Goal: Task Accomplishment & Management: Manage account settings

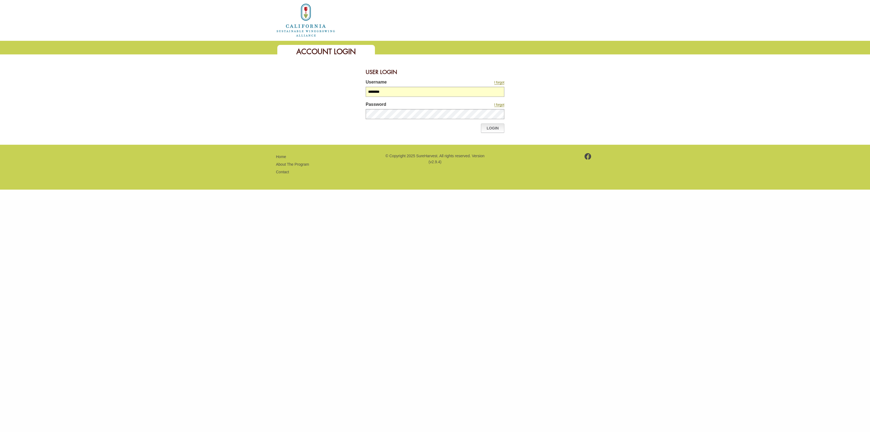
click at [501, 131] on link "Login" at bounding box center [492, 127] width 23 height 9
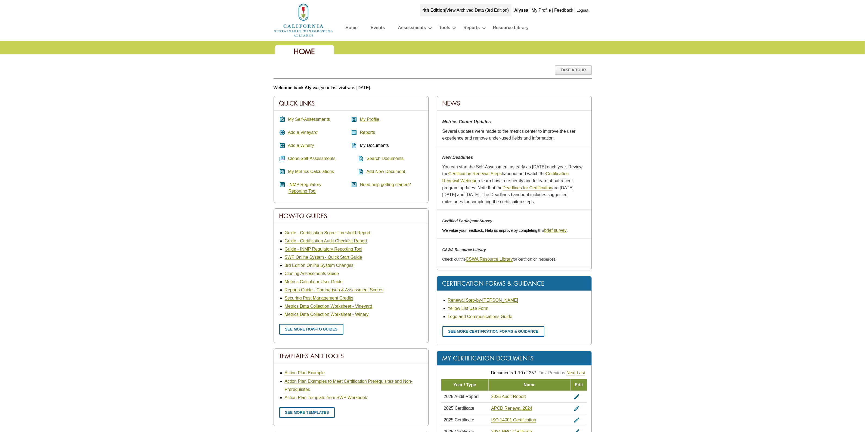
click at [314, 119] on link "My Self-Assessments" at bounding box center [309, 119] width 42 height 5
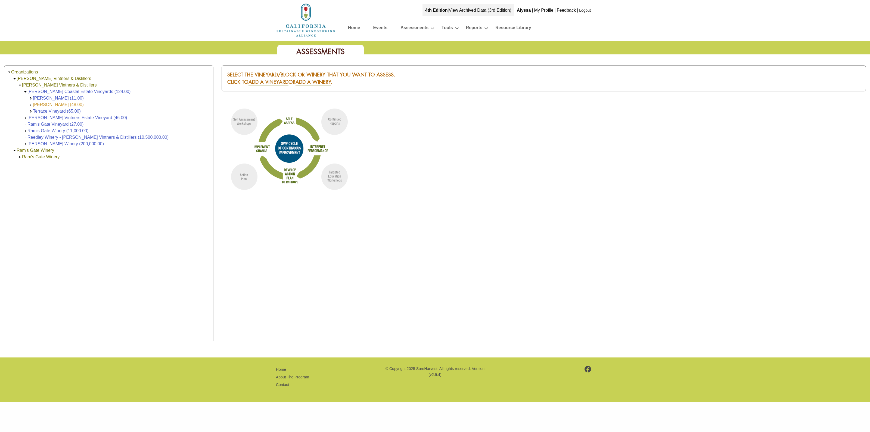
click at [55, 104] on link "[PERSON_NAME] (48.00)" at bounding box center [58, 104] width 51 height 5
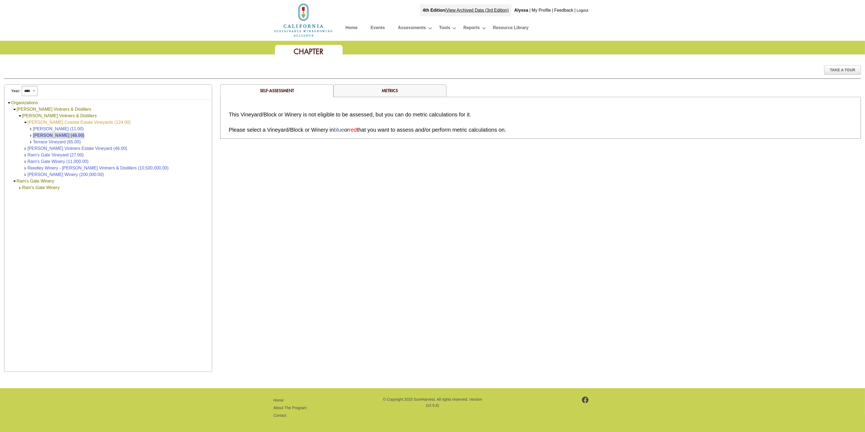
click at [65, 121] on link "[PERSON_NAME] Coastal Estate Vineyards (124.00)" at bounding box center [78, 122] width 103 height 5
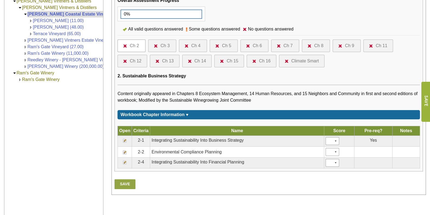
scroll to position [218, 0]
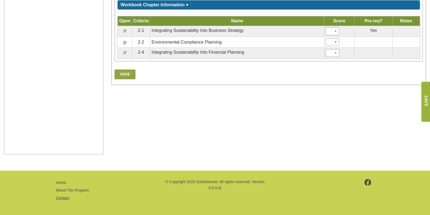
click at [63, 195] on link "Contact" at bounding box center [62, 197] width 13 height 4
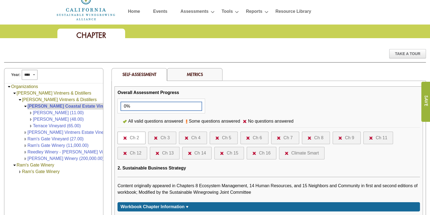
scroll to position [0, 0]
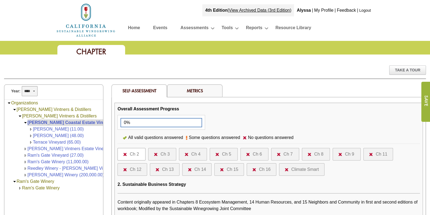
click at [30, 91] on select "**** **** **** **** **** **** **** **** **** **** **** **** **** ****" at bounding box center [29, 91] width 15 height 10
click at [90, 93] on div "Year: **** **** **** **** **** **** **** **** **** **** **** **** **** ****" at bounding box center [53, 92] width 99 height 15
click at [97, 80] on div "Take A Tour" at bounding box center [215, 74] width 430 height 19
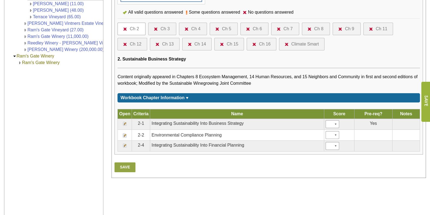
scroll to position [136, 0]
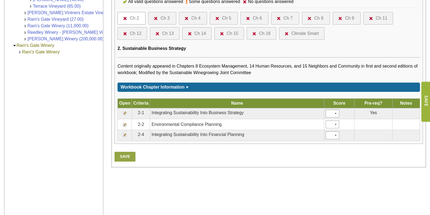
click at [126, 111] on img at bounding box center [125, 113] width 4 height 4
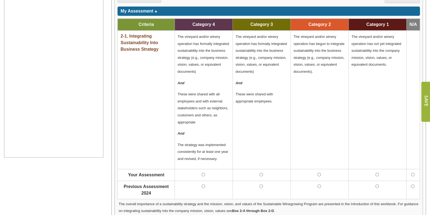
scroll to position [269, 0]
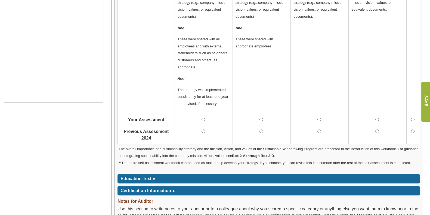
click at [201, 120] on td at bounding box center [204, 120] width 58 height 12
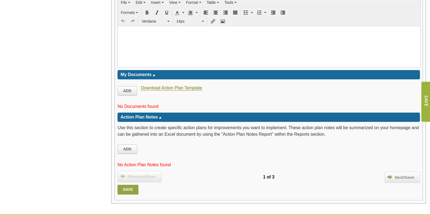
scroll to position [784, 0]
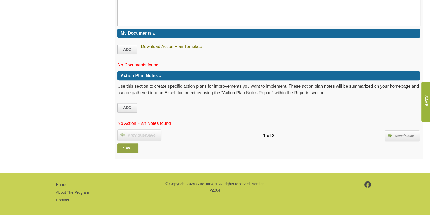
click at [129, 146] on link "Save" at bounding box center [127, 148] width 21 height 10
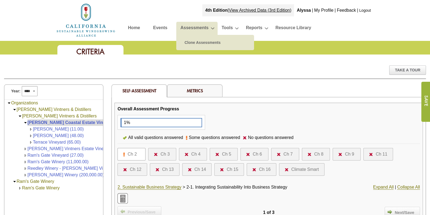
click at [198, 26] on link "Assessments" at bounding box center [194, 29] width 28 height 10
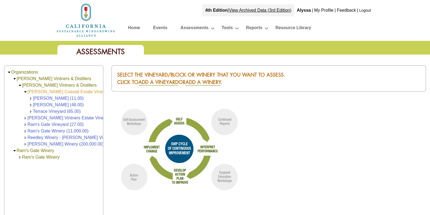
click at [49, 90] on link "[PERSON_NAME] Coastal Estate Vineyards (124.00)" at bounding box center [78, 91] width 103 height 5
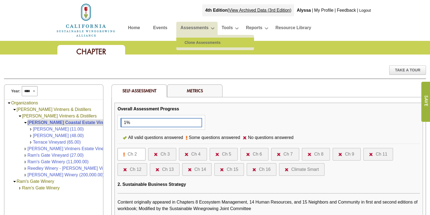
click at [195, 42] on link "Clone Assessments" at bounding box center [215, 43] width 67 height 10
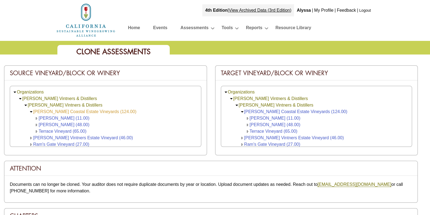
click at [61, 111] on link "[PERSON_NAME] Coastal Estate Vineyards (124.00)" at bounding box center [84, 111] width 103 height 5
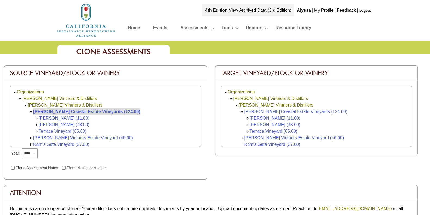
scroll to position [23, 0]
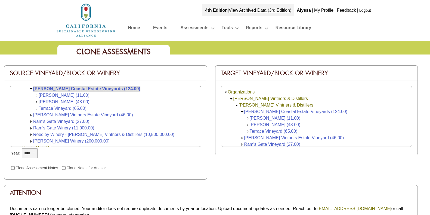
click at [28, 151] on select "**** **** **** **** **** **** **** ****" at bounding box center [29, 153] width 15 height 10
select select "****"
click at [22, 148] on select "**** **** **** **** **** **** **** ****" at bounding box center [29, 153] width 15 height 10
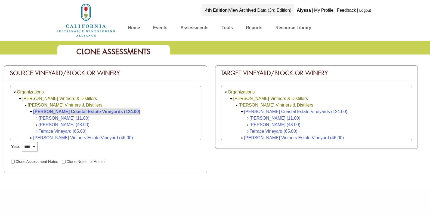
scroll to position [23, 0]
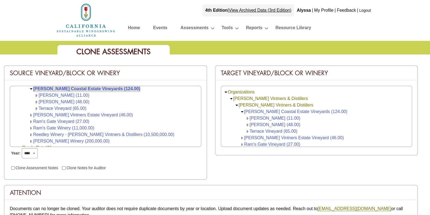
click at [31, 167] on label "Clone Assessment Notes" at bounding box center [36, 167] width 42 height 4
click at [252, 111] on link "[PERSON_NAME] Coastal Estate Vineyards (124.00)" at bounding box center [295, 111] width 103 height 5
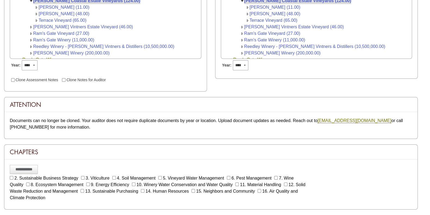
scroll to position [63, 0]
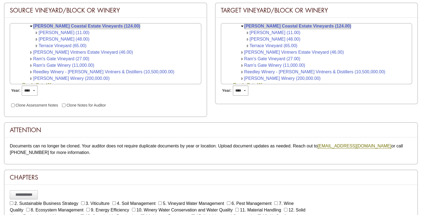
click at [80, 104] on label "Clone Notes for Auditor" at bounding box center [85, 105] width 39 height 4
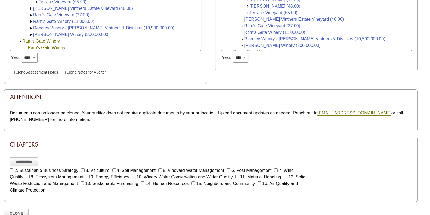
scroll to position [164, 0]
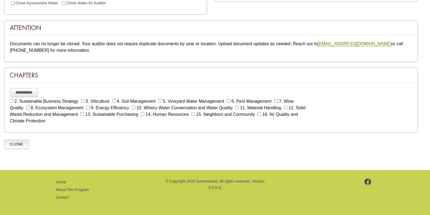
click at [22, 145] on link "Clone" at bounding box center [16, 143] width 24 height 9
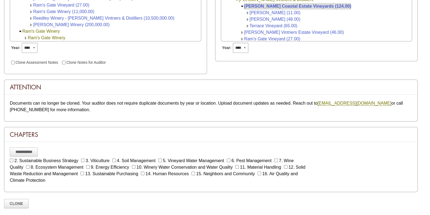
scroll to position [136, 0]
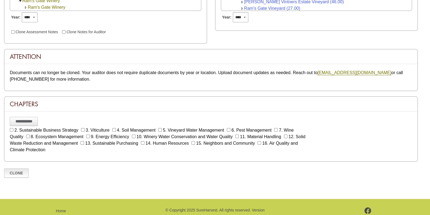
click at [12, 175] on link "Clone" at bounding box center [16, 172] width 24 height 9
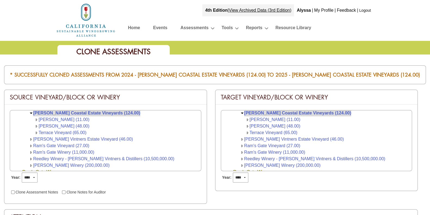
click at [132, 28] on link "Home" at bounding box center [134, 29] width 12 height 10
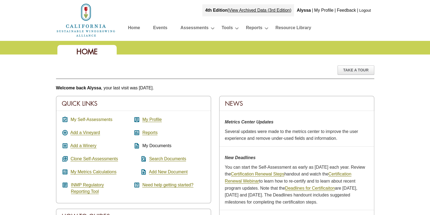
click at [92, 118] on link "My Self-Assessments" at bounding box center [91, 119] width 42 height 5
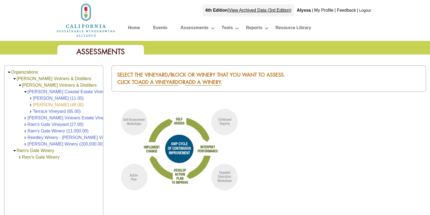
click at [54, 102] on link "[PERSON_NAME] (48.00)" at bounding box center [58, 104] width 51 height 5
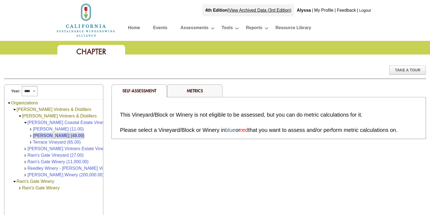
click at [195, 90] on link "Metrics" at bounding box center [195, 91] width 16 height 6
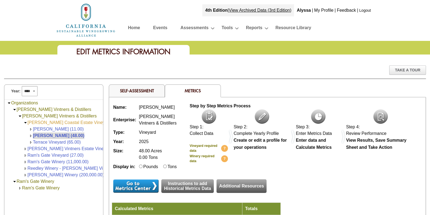
click at [49, 121] on link "[PERSON_NAME] Coastal Estate Vineyards (124.00)" at bounding box center [78, 122] width 103 height 5
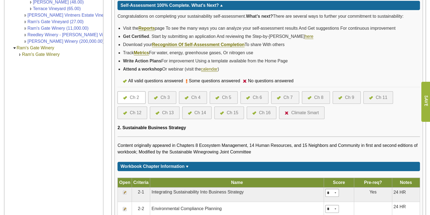
scroll to position [60, 0]
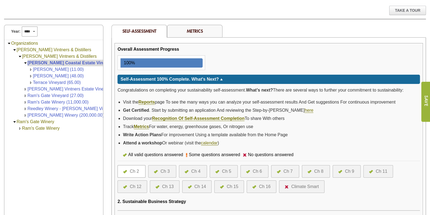
click at [162, 169] on div "Ch 3" at bounding box center [164, 171] width 9 height 7
